Goal: Task Accomplishment & Management: Complete application form

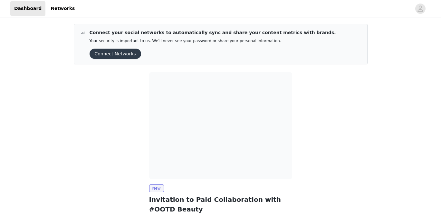
scroll to position [66, 0]
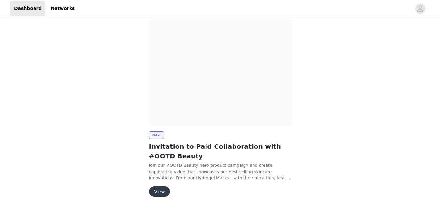
click at [159, 187] on button "View" at bounding box center [159, 192] width 21 height 10
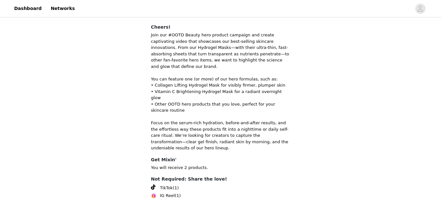
scroll to position [63, 0]
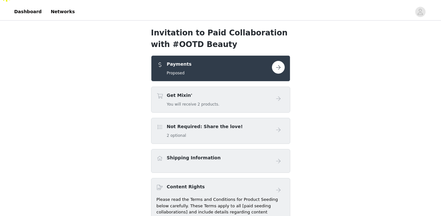
scroll to position [10, 0]
click at [214, 92] on div "Get Mixin' You will receive 2 products." at bounding box center [193, 99] width 53 height 15
click at [237, 64] on div "Payments Proposed" at bounding box center [220, 68] width 139 height 26
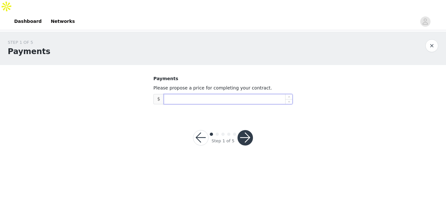
click at [184, 94] on input at bounding box center [228, 99] width 128 height 10
type input "12,000"
click at [247, 130] on button "button" at bounding box center [245, 137] width 15 height 15
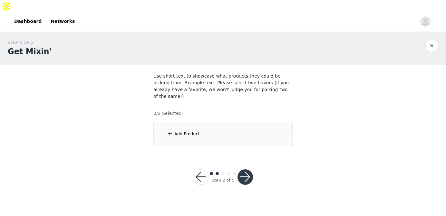
click at [220, 122] on div "Add Product" at bounding box center [222, 134] width 139 height 24
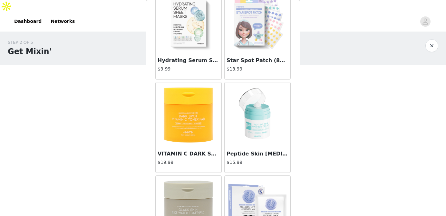
scroll to position [41, 0]
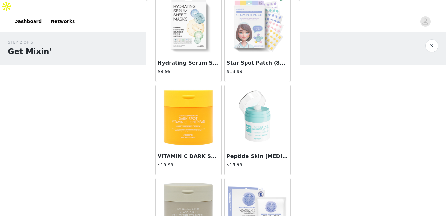
click at [240, 45] on img at bounding box center [257, 24] width 64 height 64
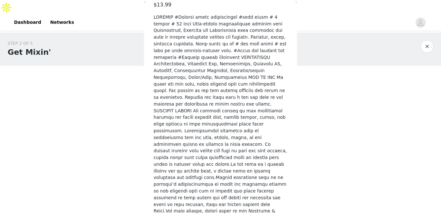
scroll to position [214, 0]
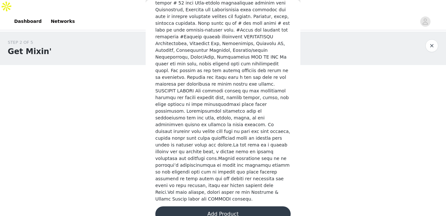
click at [234, 207] on button "Add Product" at bounding box center [222, 214] width 135 height 15
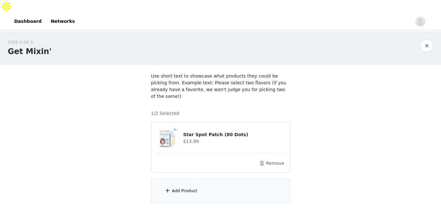
scroll to position [21, 0]
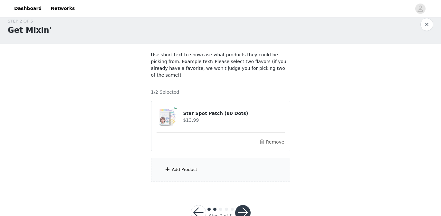
click at [201, 158] on div "Add Product" at bounding box center [220, 170] width 139 height 24
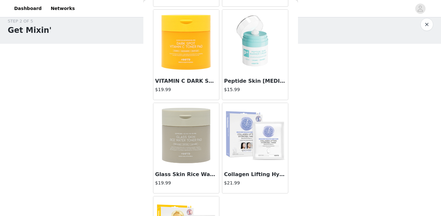
scroll to position [115, 0]
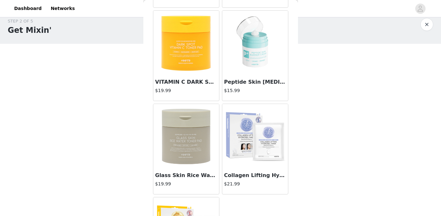
click at [240, 130] on img at bounding box center [255, 136] width 64 height 64
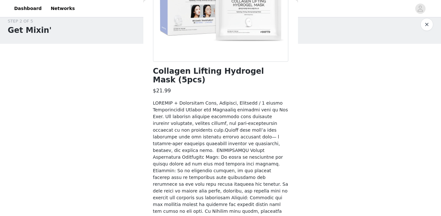
scroll to position [371, 0]
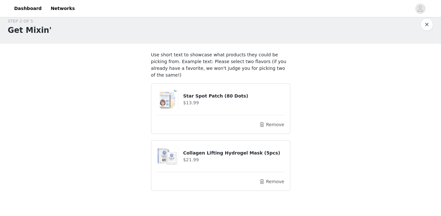
scroll to position [37, 0]
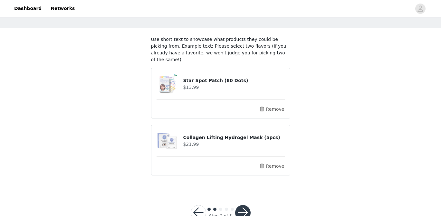
click at [246, 205] on button "button" at bounding box center [242, 212] width 15 height 15
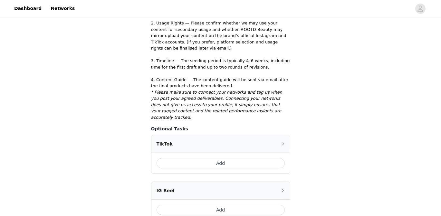
scroll to position [194, 0]
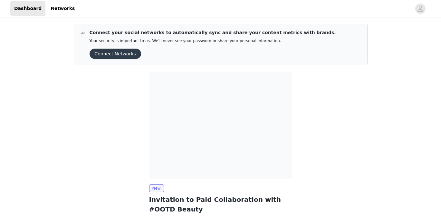
scroll to position [66, 0]
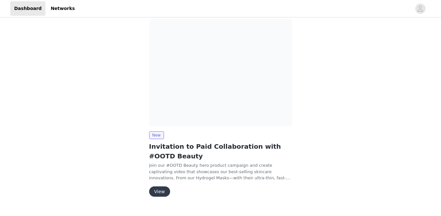
click at [157, 187] on button "View" at bounding box center [159, 192] width 21 height 10
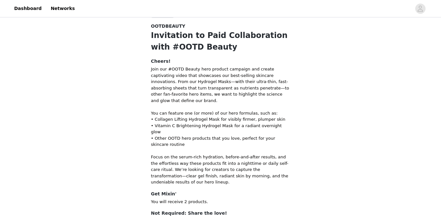
scroll to position [63, 0]
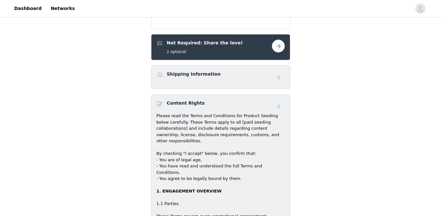
scroll to position [145, 0]
